Goal: Task Accomplishment & Management: Manage account settings

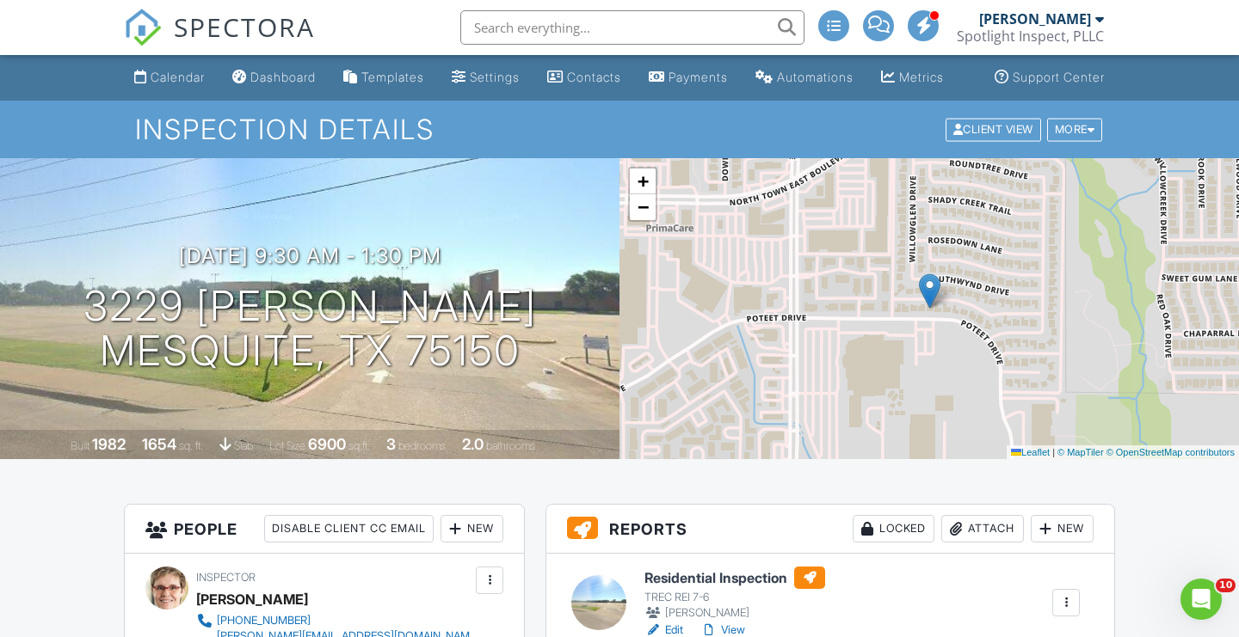
click at [0, 0] on div at bounding box center [0, 0] width 0 height 0
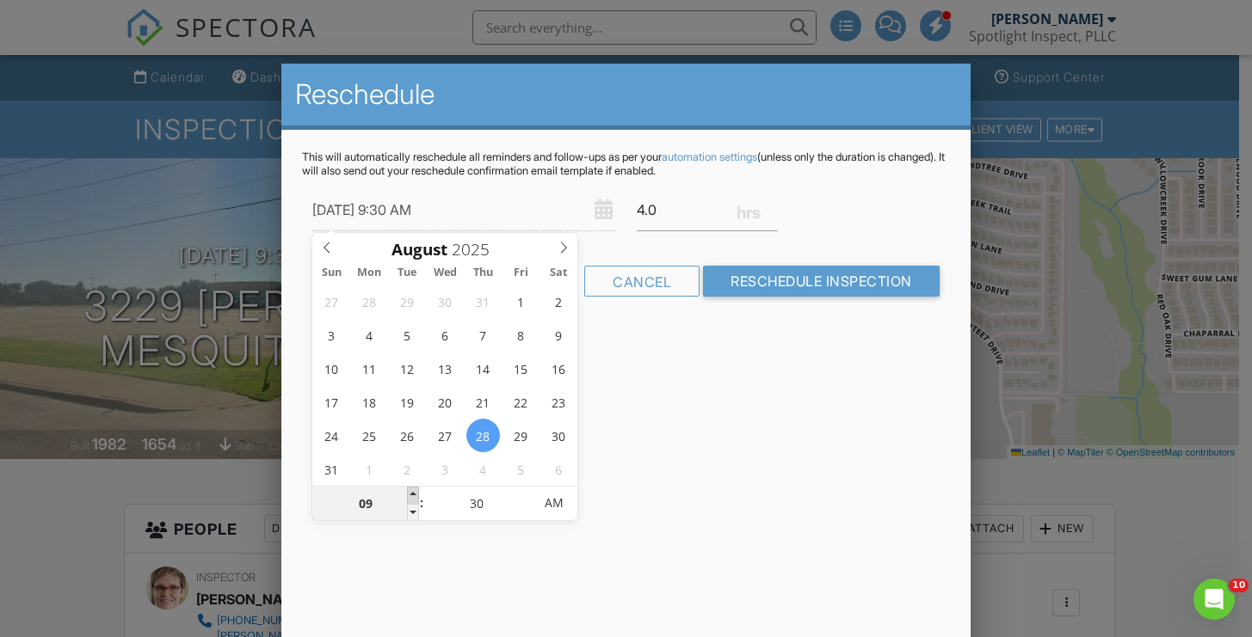
type input "[DATE] 10:30 AM"
type input "10"
click at [414, 490] on span at bounding box center [413, 495] width 12 height 17
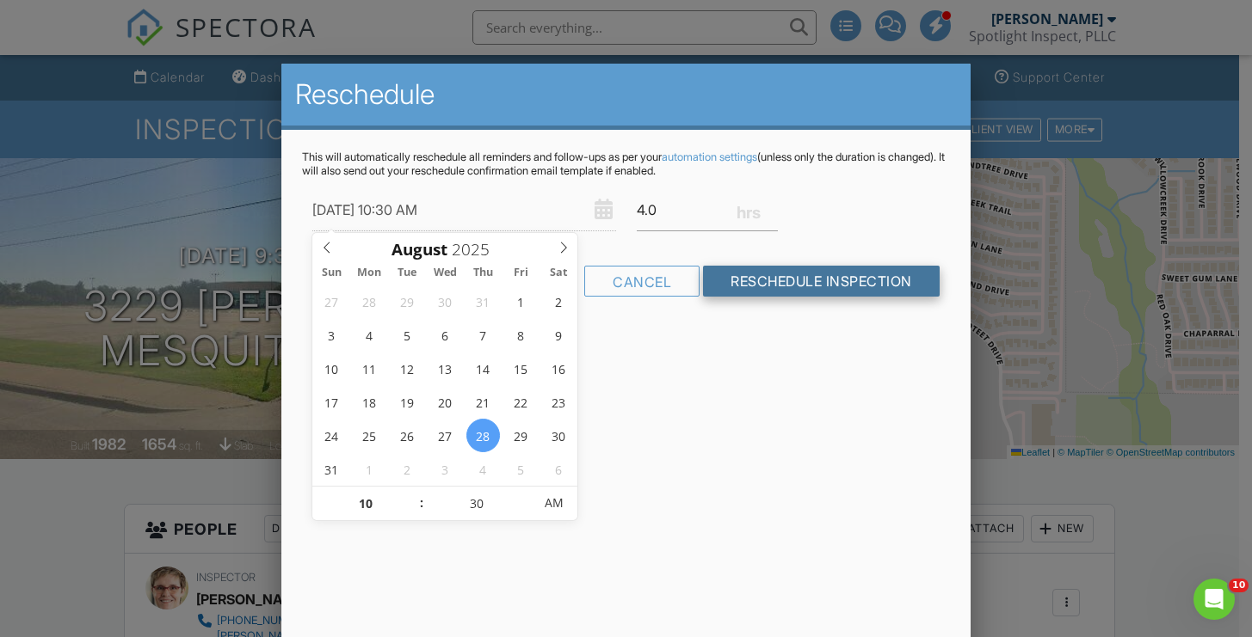
click at [740, 288] on input "Reschedule Inspection" at bounding box center [821, 281] width 237 height 31
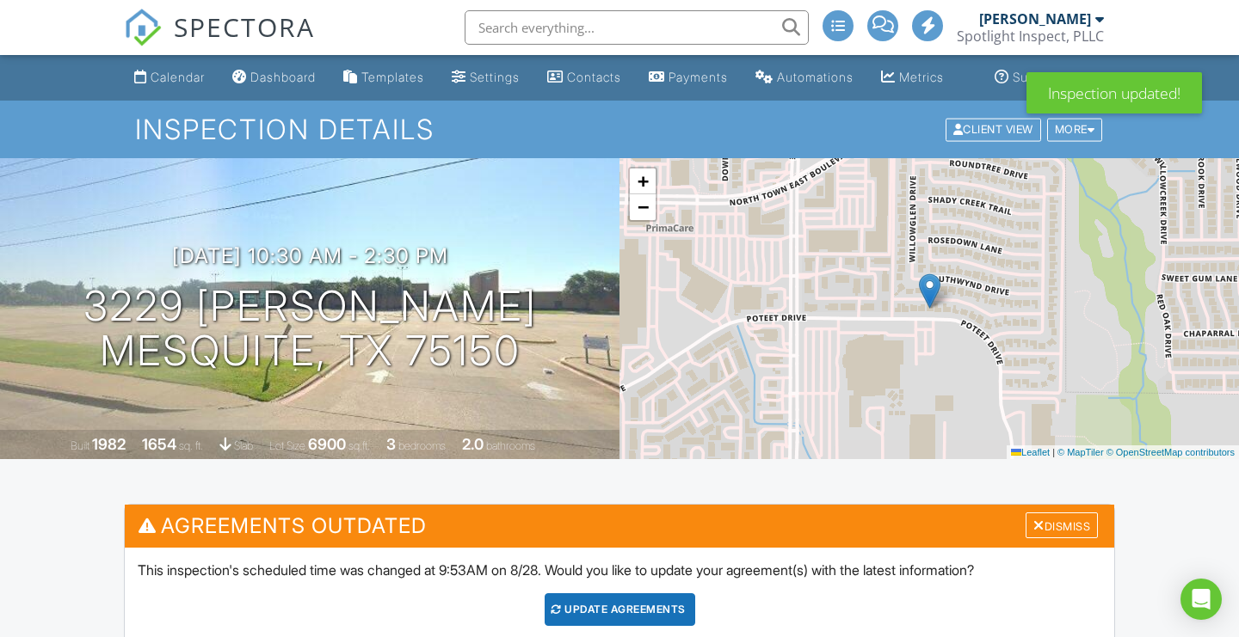
scroll to position [83, 0]
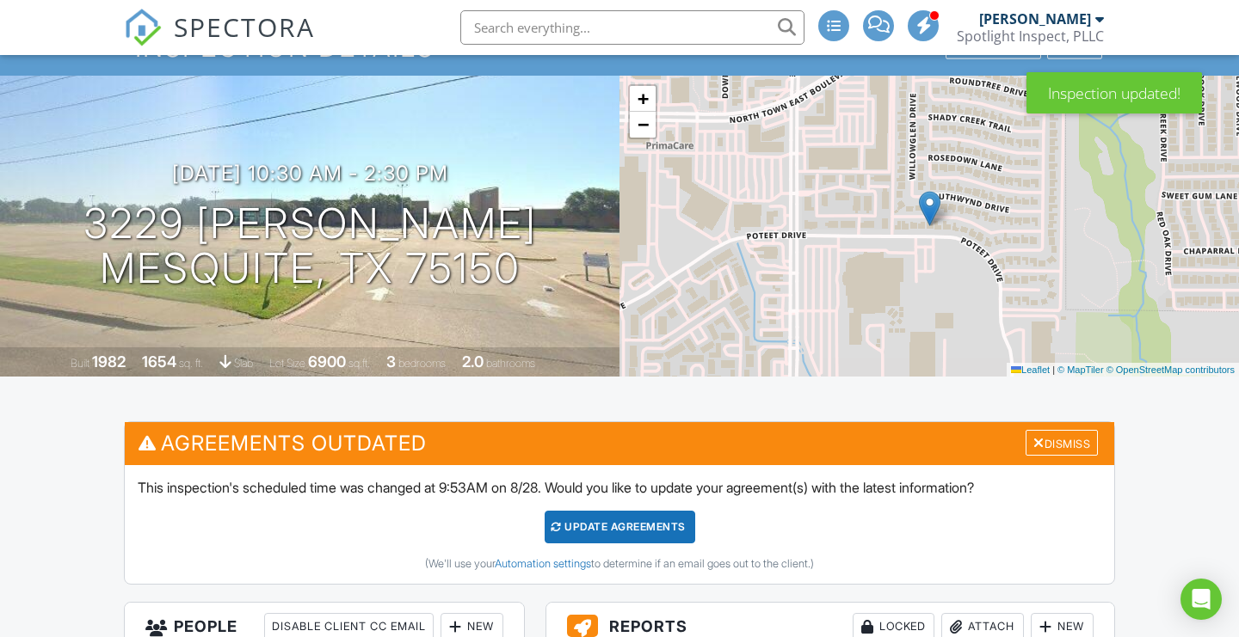
click at [654, 544] on div "Update Agreements" at bounding box center [620, 527] width 151 height 33
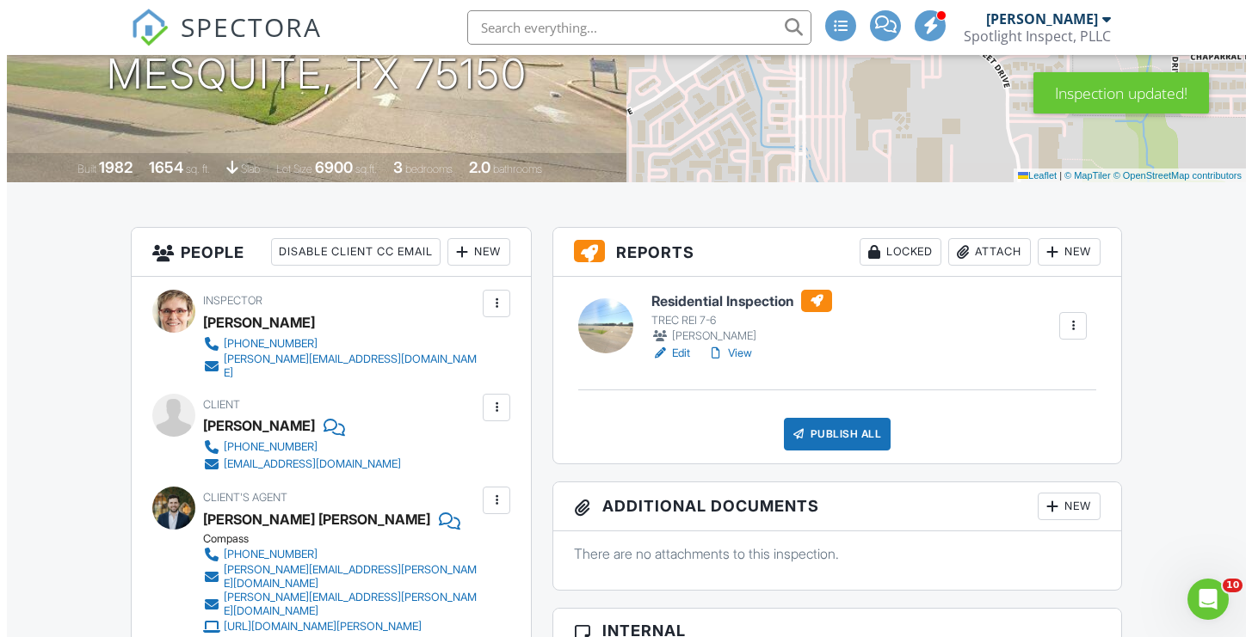
scroll to position [385, 0]
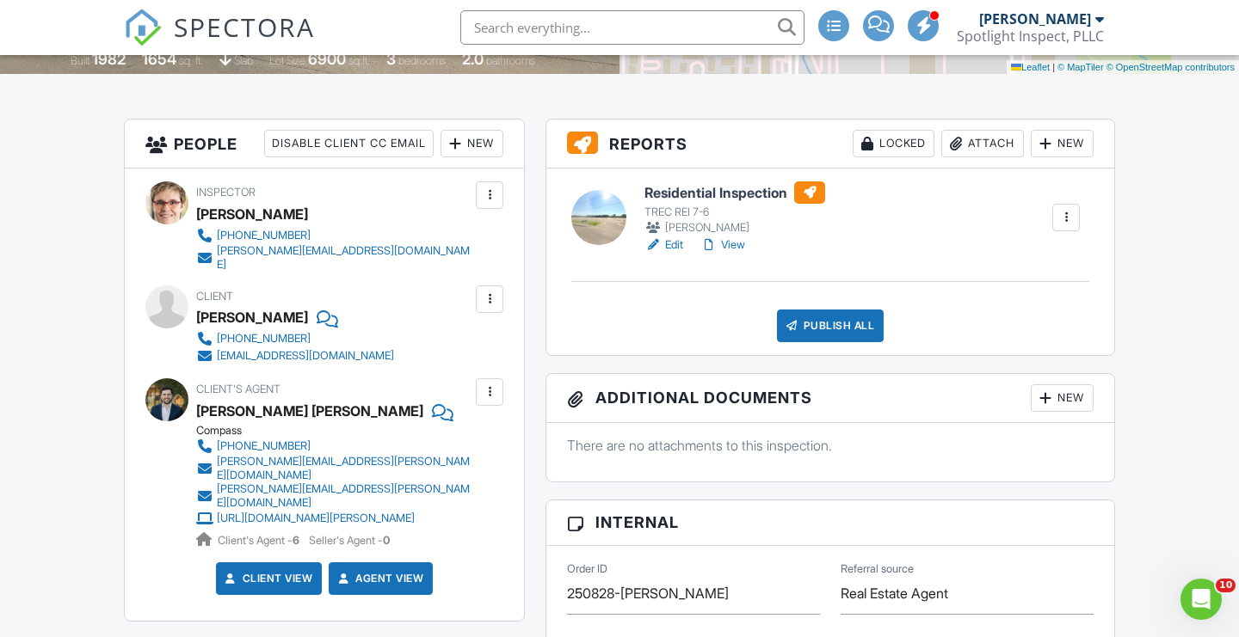
click at [489, 204] on div at bounding box center [489, 195] width 17 height 17
click at [433, 413] on div "[PERSON_NAME] [PERSON_NAME]" at bounding box center [340, 411] width 289 height 26
click at [483, 301] on div at bounding box center [489, 299] width 17 height 17
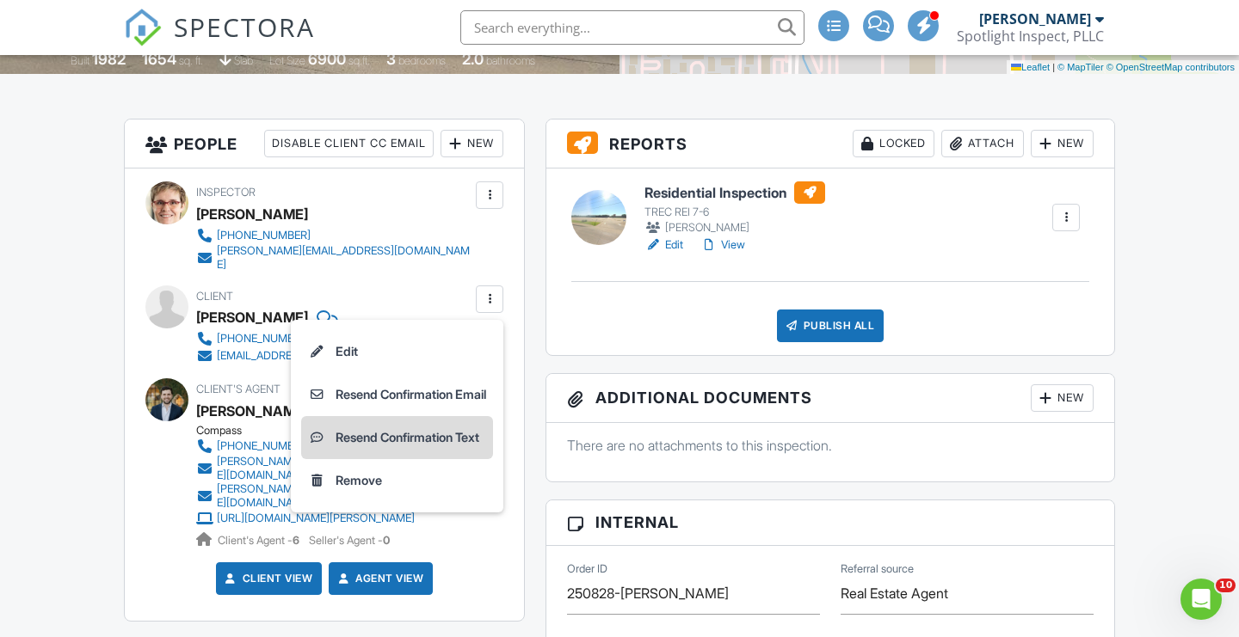
click at [441, 440] on li "Resend Confirmation Text" at bounding box center [397, 437] width 192 height 43
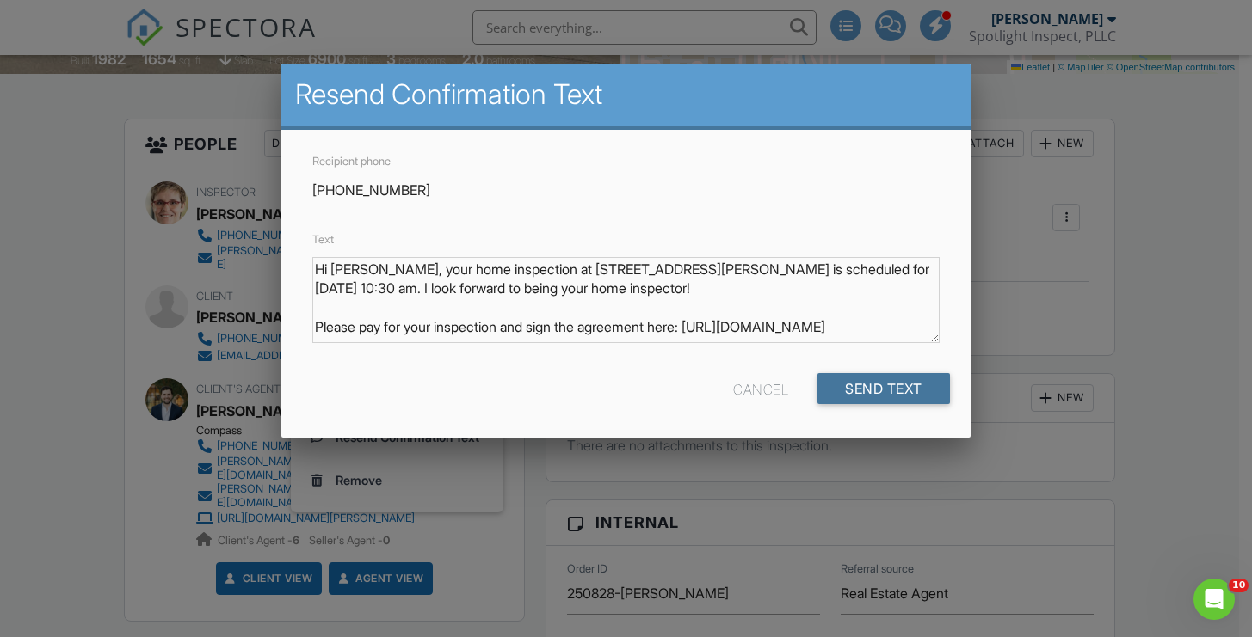
click at [889, 386] on input "Send Text" at bounding box center [883, 388] width 132 height 31
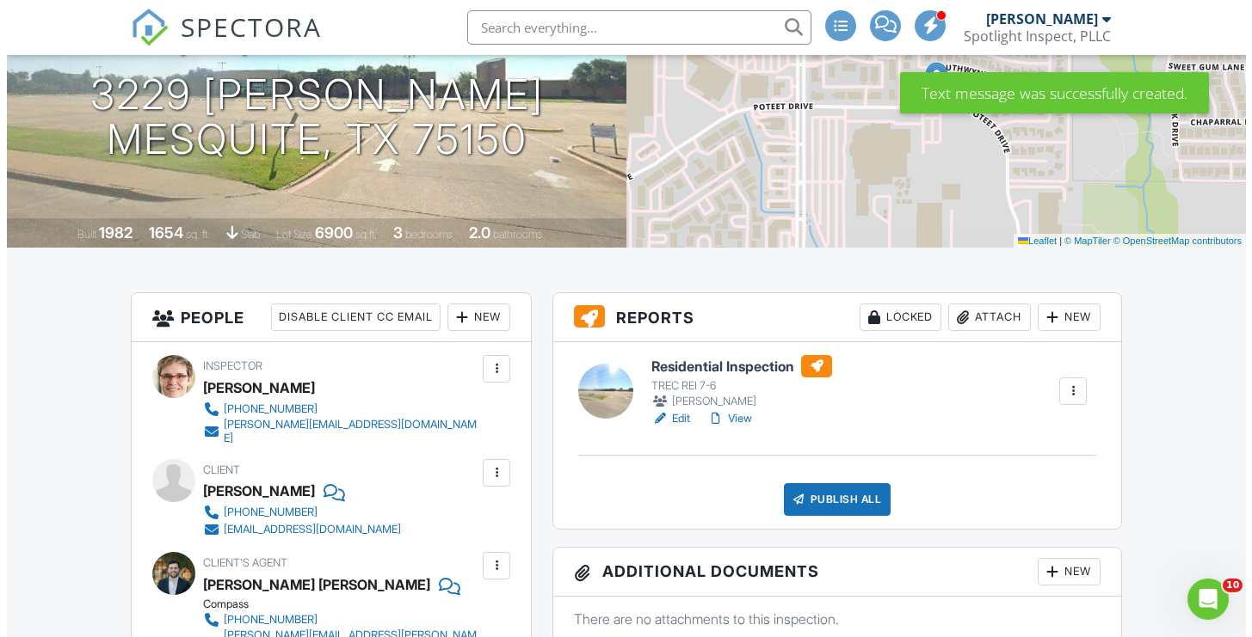
scroll to position [234, 0]
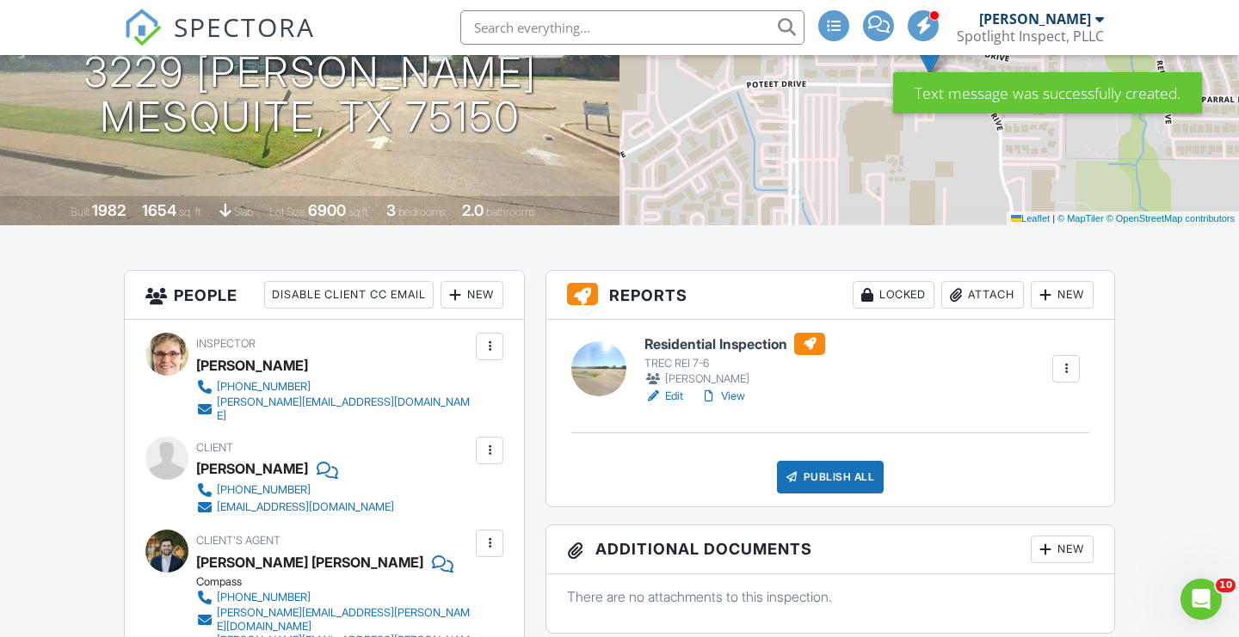
click at [492, 458] on div at bounding box center [489, 450] width 17 height 17
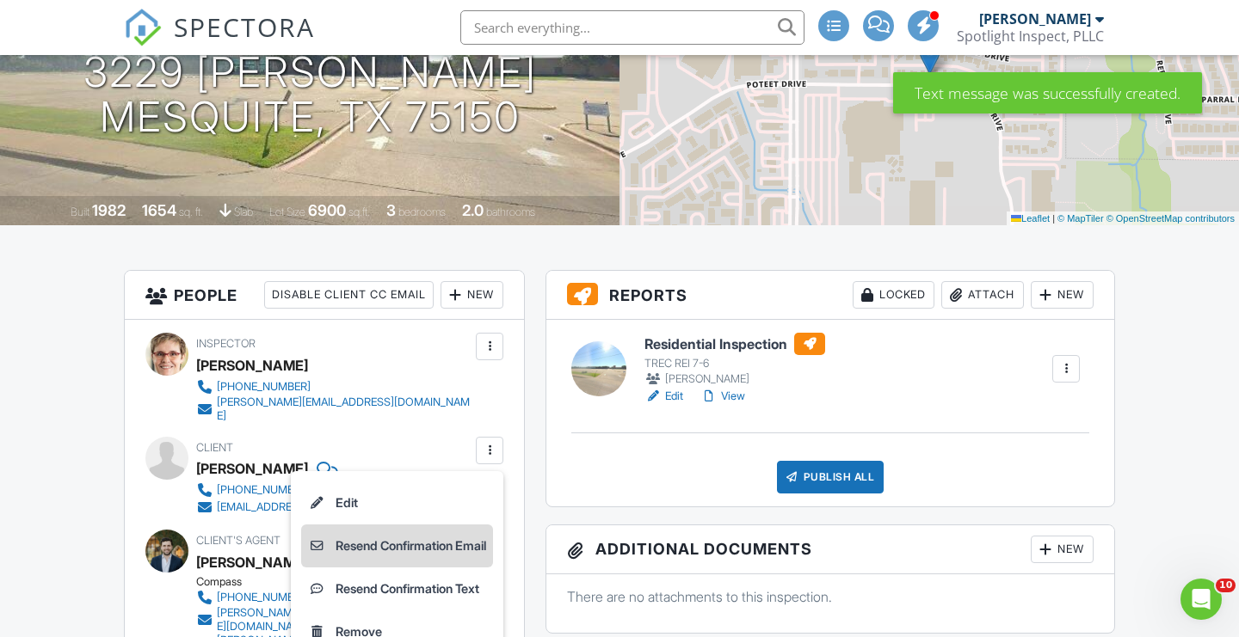
click at [447, 551] on li "Resend Confirmation Email" at bounding box center [397, 546] width 192 height 43
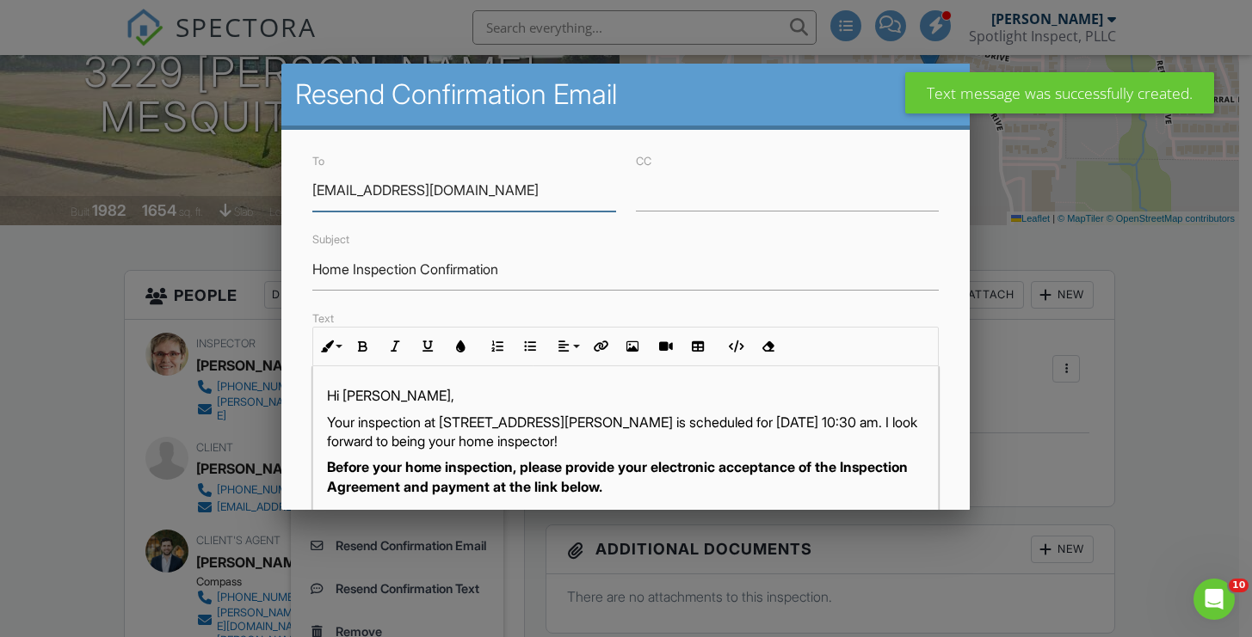
scroll to position [399, 0]
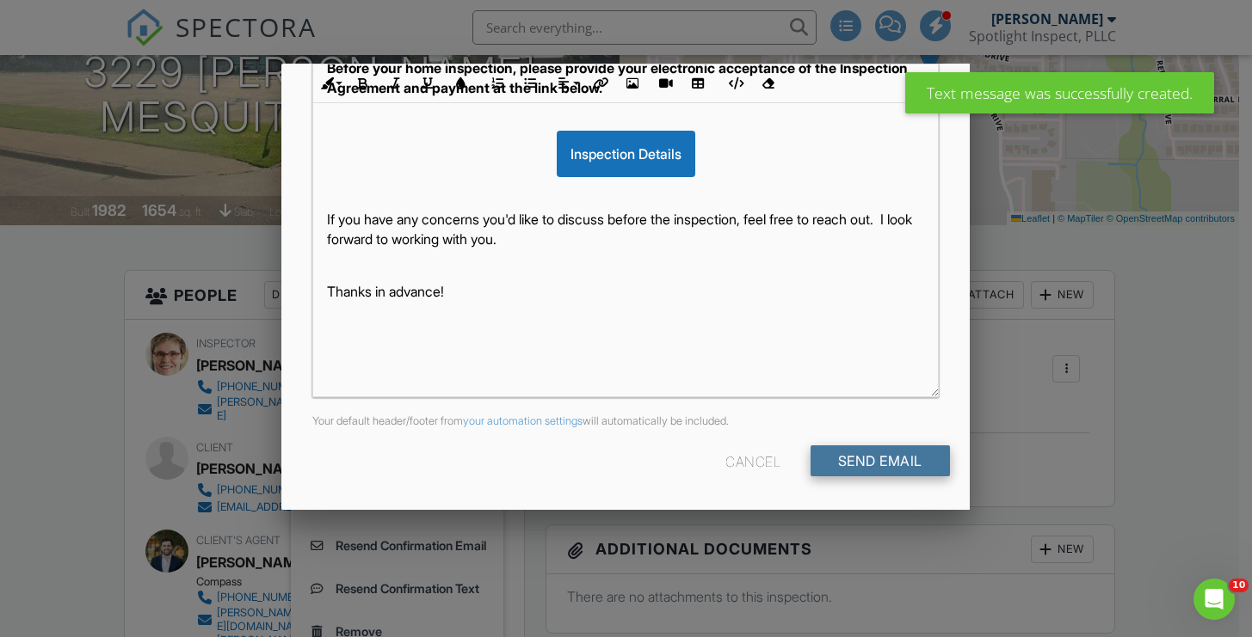
click at [836, 462] on input "Send Email" at bounding box center [879, 461] width 139 height 31
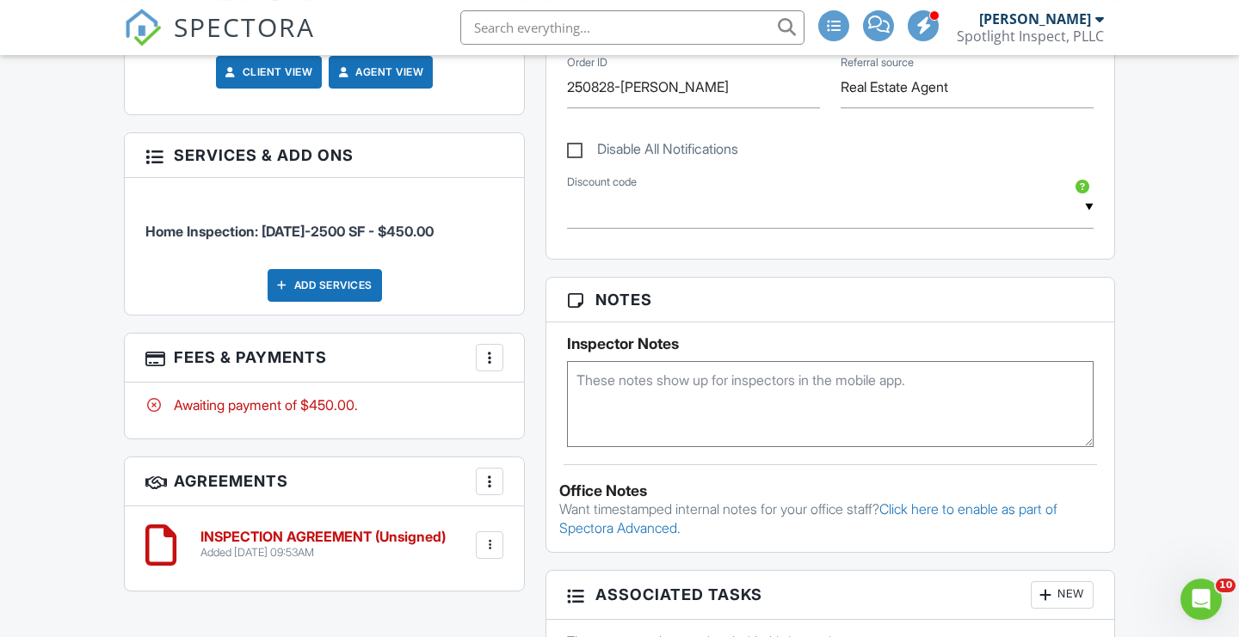
scroll to position [908, 0]
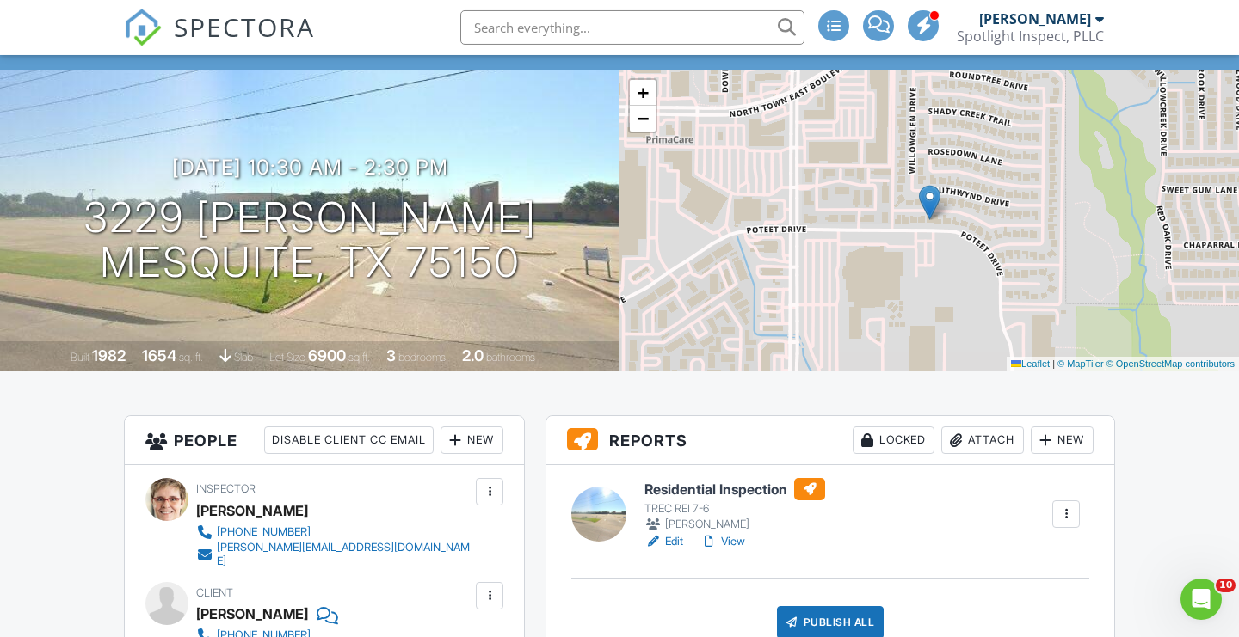
scroll to position [14, 0]
